Goal: Go to known website: Go to known website

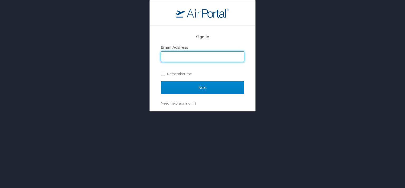
type input "[PERSON_NAME][EMAIL_ADDRESS][PERSON_NAME][PERSON_NAME][DOMAIN_NAME]"
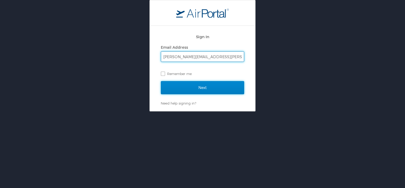
click at [212, 93] on input "Next" at bounding box center [202, 87] width 83 height 13
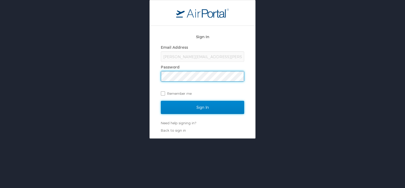
click at [191, 105] on input "Sign In" at bounding box center [202, 107] width 83 height 13
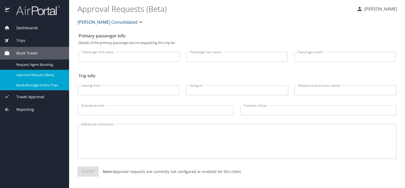
click at [36, 86] on span "Book/Manage Online Trips" at bounding box center [39, 85] width 46 height 5
